Goal: Information Seeking & Learning: Check status

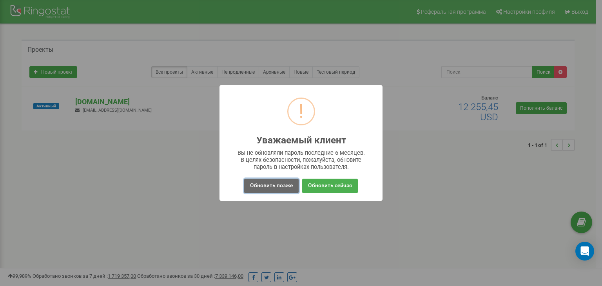
click at [282, 185] on button "Обновить позже" at bounding box center [271, 186] width 55 height 15
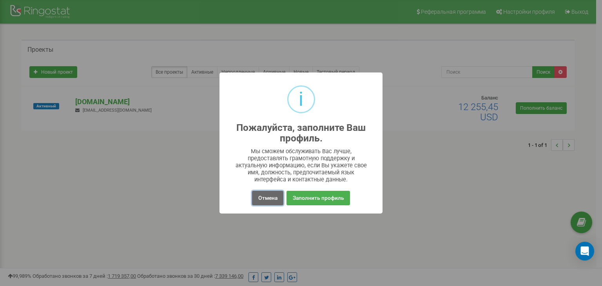
click at [271, 193] on button "Отмена" at bounding box center [267, 198] width 31 height 15
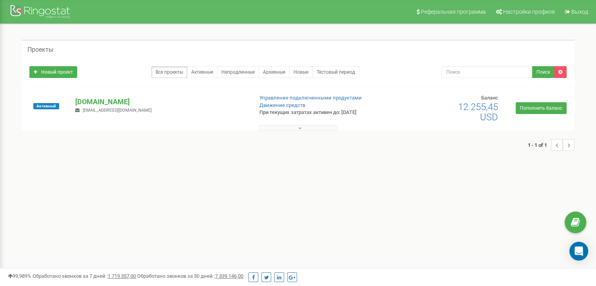
click at [300, 127] on icon at bounding box center [300, 127] width 4 height 5
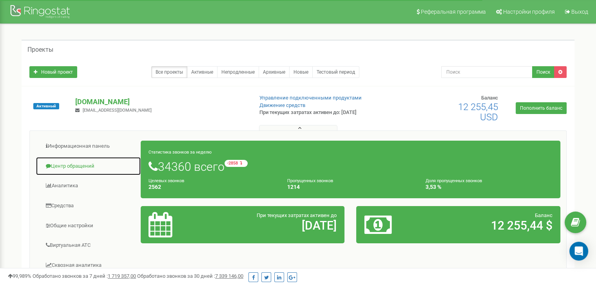
click at [67, 169] on link "Центр обращений" at bounding box center [88, 166] width 105 height 19
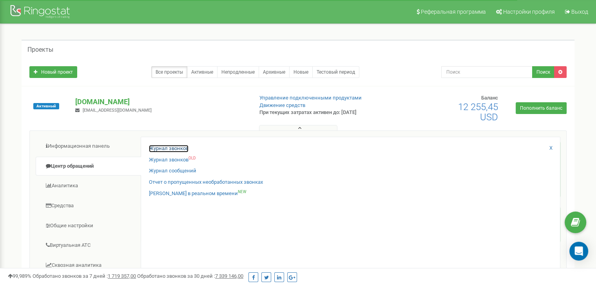
click at [170, 149] on link "Журнал звонков" at bounding box center [169, 148] width 40 height 7
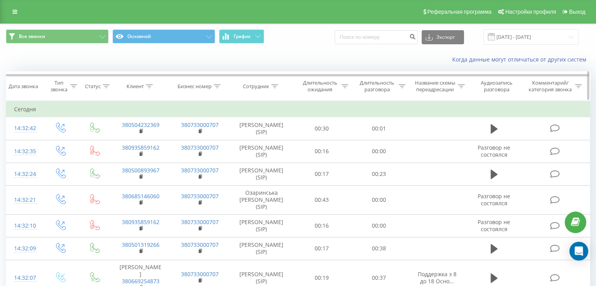
click at [147, 87] on icon at bounding box center [149, 86] width 7 height 4
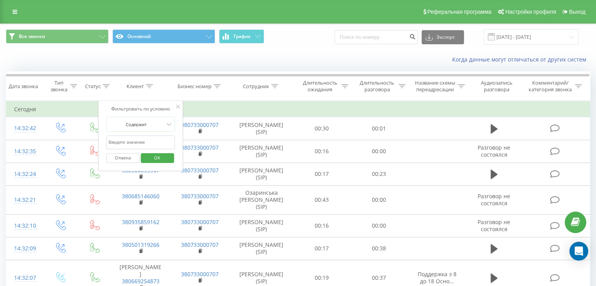
click at [151, 138] on input "text" at bounding box center [140, 143] width 69 height 14
paste input "380672927615"
type input "380672927615"
click at [167, 155] on span "OK" at bounding box center [157, 158] width 22 height 12
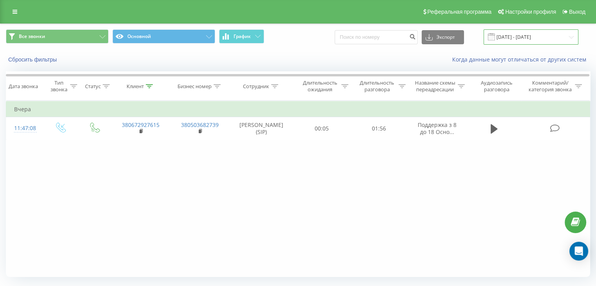
click at [517, 38] on input "[DATE] - [DATE]" at bounding box center [531, 36] width 95 height 15
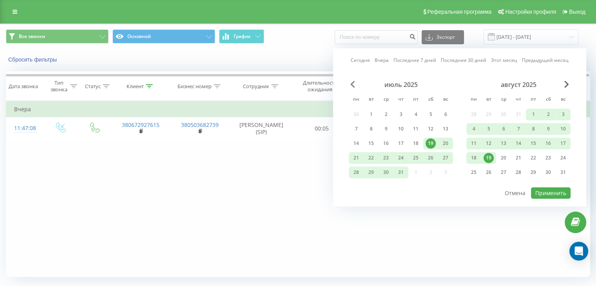
click at [353, 84] on span "Previous Month" at bounding box center [353, 84] width 5 height 7
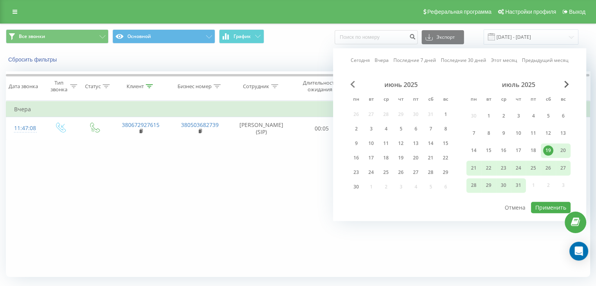
click at [353, 84] on span "Previous Month" at bounding box center [353, 84] width 5 height 7
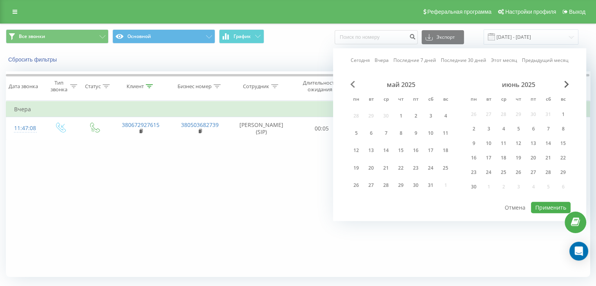
click at [353, 84] on span "Previous Month" at bounding box center [353, 84] width 5 height 7
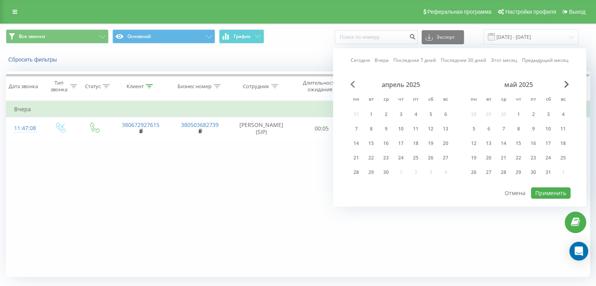
click at [353, 84] on span "Previous Month" at bounding box center [353, 84] width 5 height 7
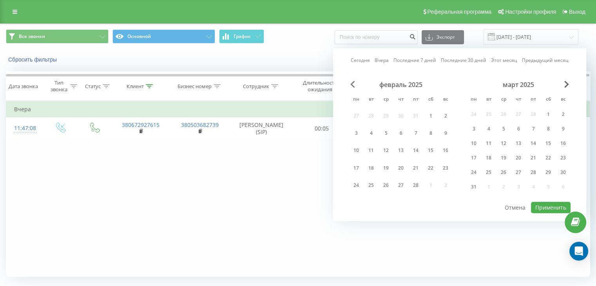
click at [353, 84] on span "Previous Month" at bounding box center [353, 84] width 5 height 7
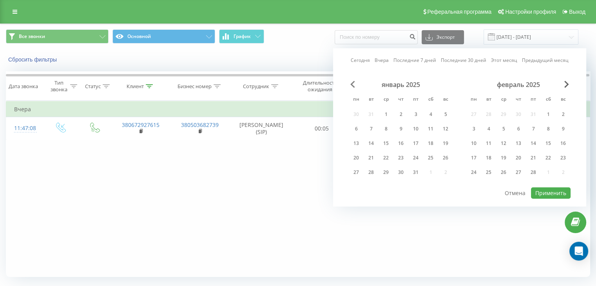
click at [353, 84] on span "Previous Month" at bounding box center [353, 84] width 5 height 7
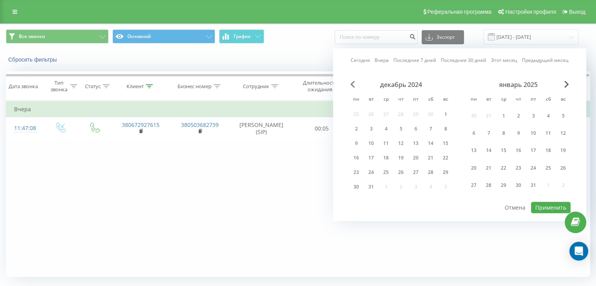
click at [353, 84] on span "Previous Month" at bounding box center [353, 84] width 5 height 7
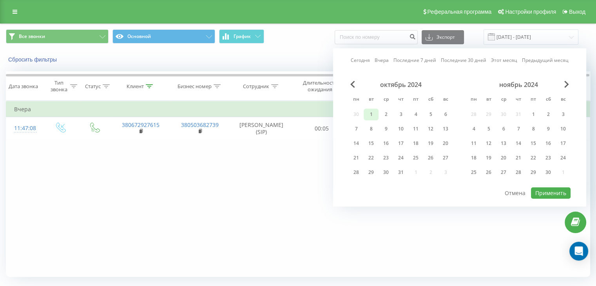
click at [369, 114] on div "1" at bounding box center [371, 114] width 10 height 10
click at [569, 84] on div "ноябрь 2024" at bounding box center [519, 85] width 104 height 8
click at [566, 84] on span "Next Month" at bounding box center [567, 84] width 5 height 7
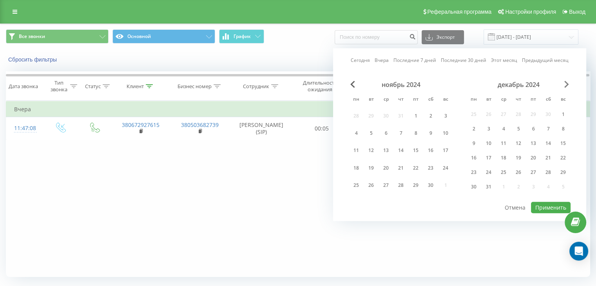
click at [566, 84] on span "Next Month" at bounding box center [567, 84] width 5 height 7
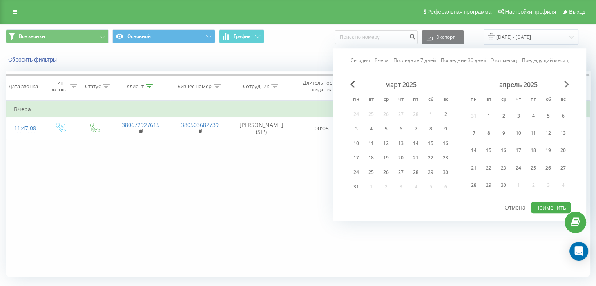
click at [566, 84] on span "Next Month" at bounding box center [567, 84] width 5 height 7
click at [509, 136] on div "июнь 2025 пн вт ср чт пт сб вс 26 27 28 29 30 31 1 2 3 4 5 6 7 8 9 10 11 12 13 …" at bounding box center [519, 138] width 104 height 115
click at [567, 79] on div "Сегодня Вчера Последние 7 дней Последние 30 дней Этот месяц Предыдущий месяц ма…" at bounding box center [459, 134] width 253 height 173
drag, startPoint x: 569, startPoint y: 76, endPoint x: 568, endPoint y: 81, distance: 5.2
click at [569, 76] on div "Сегодня Вчера Последние 7 дней Последние 30 дней Этот месяц Предыдущий месяц ма…" at bounding box center [459, 134] width 253 height 173
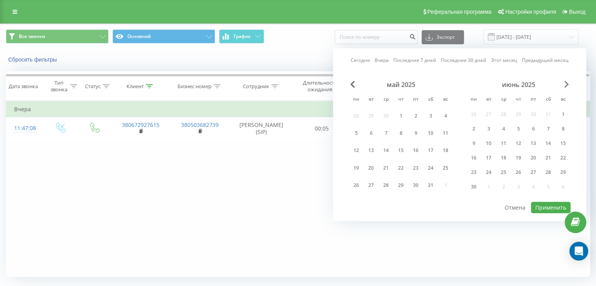
click at [568, 81] on span "Next Month" at bounding box center [567, 84] width 5 height 7
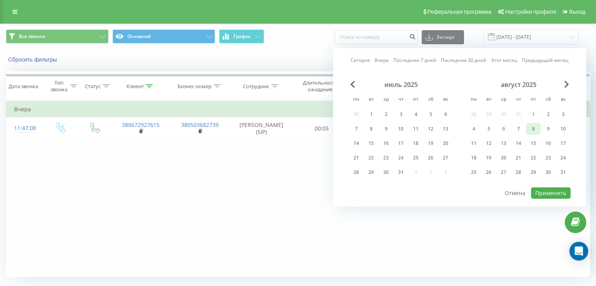
click at [532, 129] on div "8" at bounding box center [534, 129] width 10 height 10
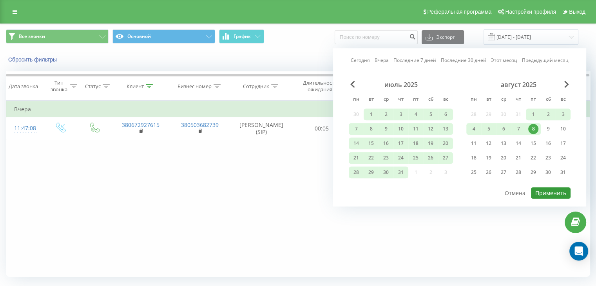
click at [556, 195] on button "Применить" at bounding box center [551, 192] width 40 height 11
type input "[DATE] - [DATE]"
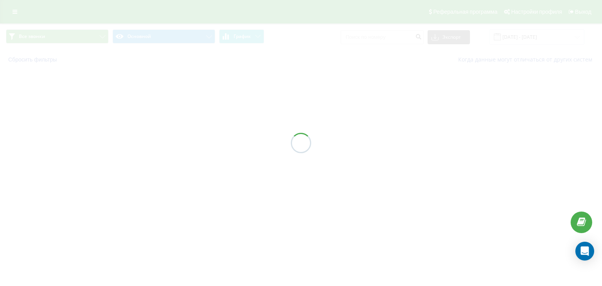
drag, startPoint x: 373, startPoint y: 11, endPoint x: 319, endPoint y: 31, distance: 57.7
click at [318, 31] on div at bounding box center [301, 143] width 602 height 286
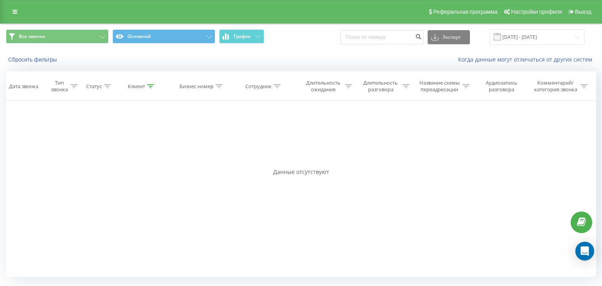
click at [67, 114] on div "Фильтровать по условию Равно Введите значение Отмена OK Фильтровать по условию …" at bounding box center [301, 189] width 591 height 176
click at [151, 85] on icon at bounding box center [150, 86] width 7 height 4
